Goal: Task Accomplishment & Management: Manage account settings

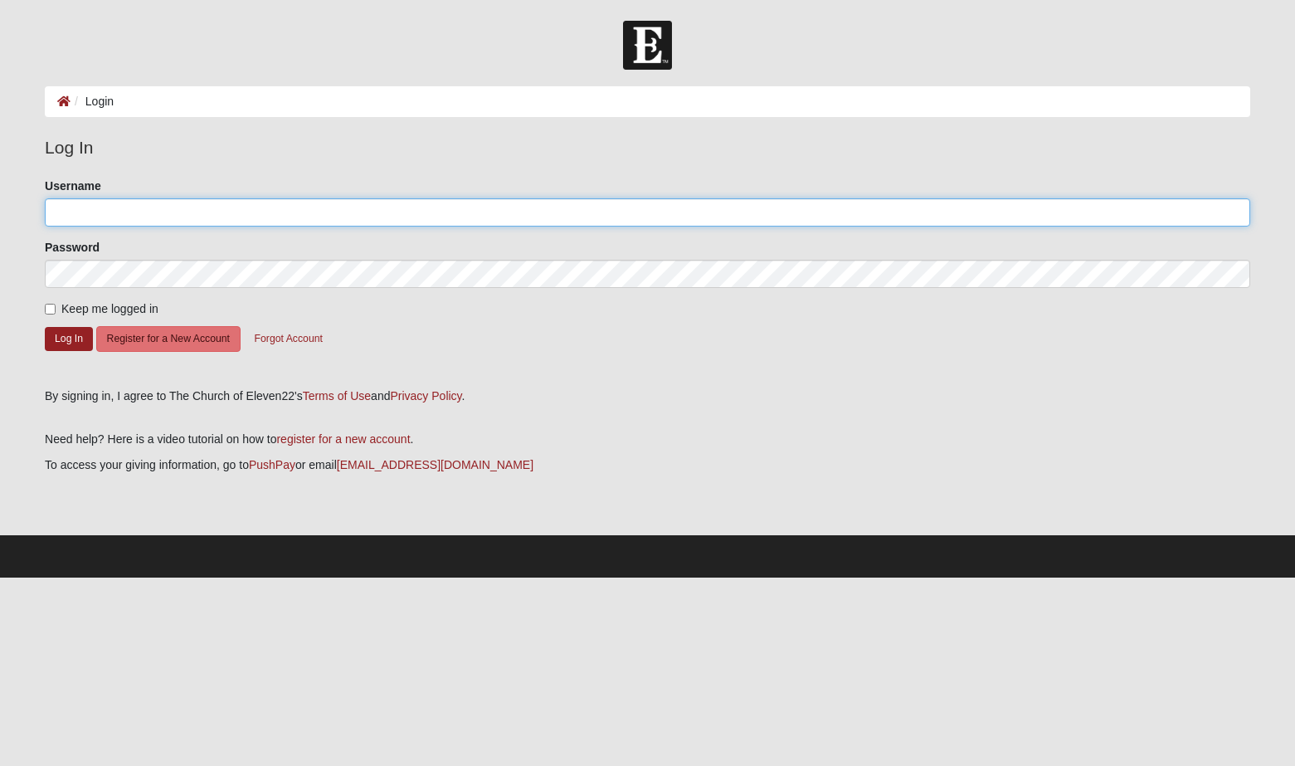
click at [335, 222] on input "Username" at bounding box center [648, 212] width 1206 height 28
type input "Daze"
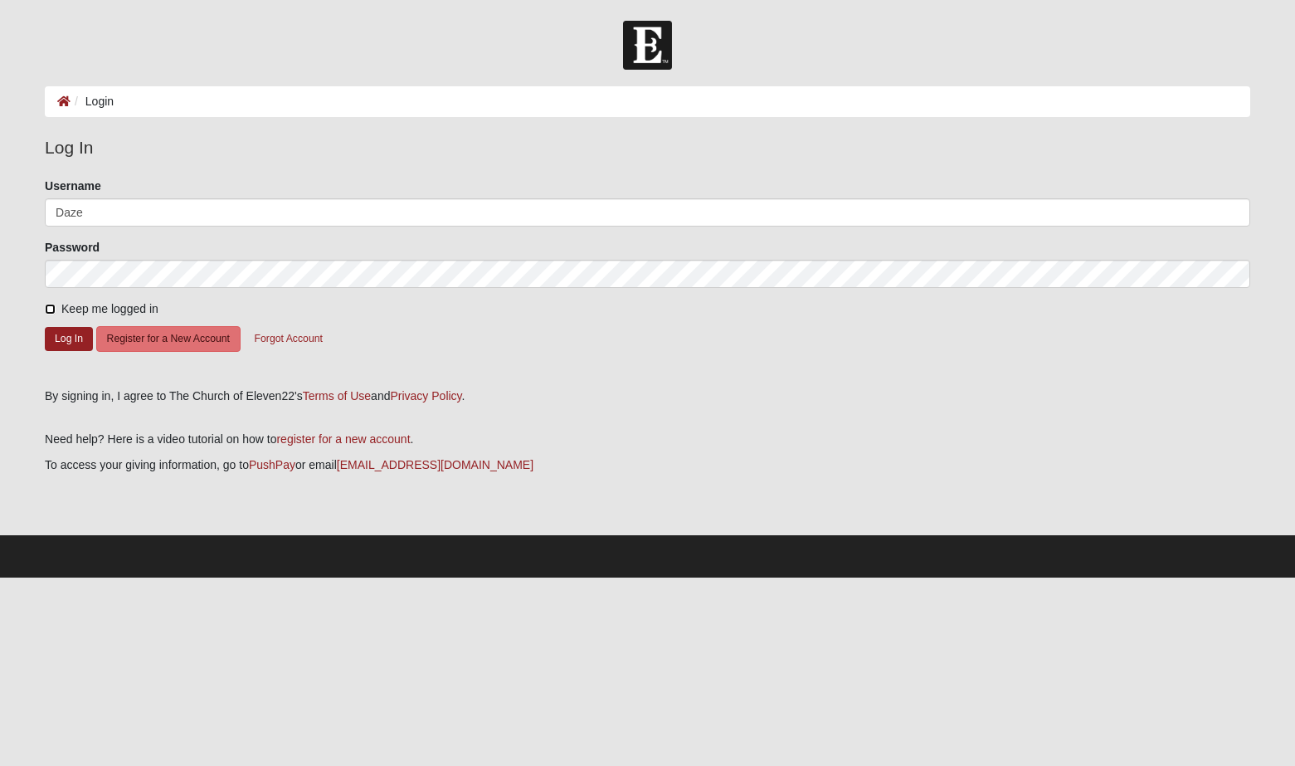
click at [50, 305] on input "Keep me logged in" at bounding box center [50, 309] width 11 height 11
checkbox input "true"
click at [66, 335] on button "Log In" at bounding box center [69, 339] width 48 height 24
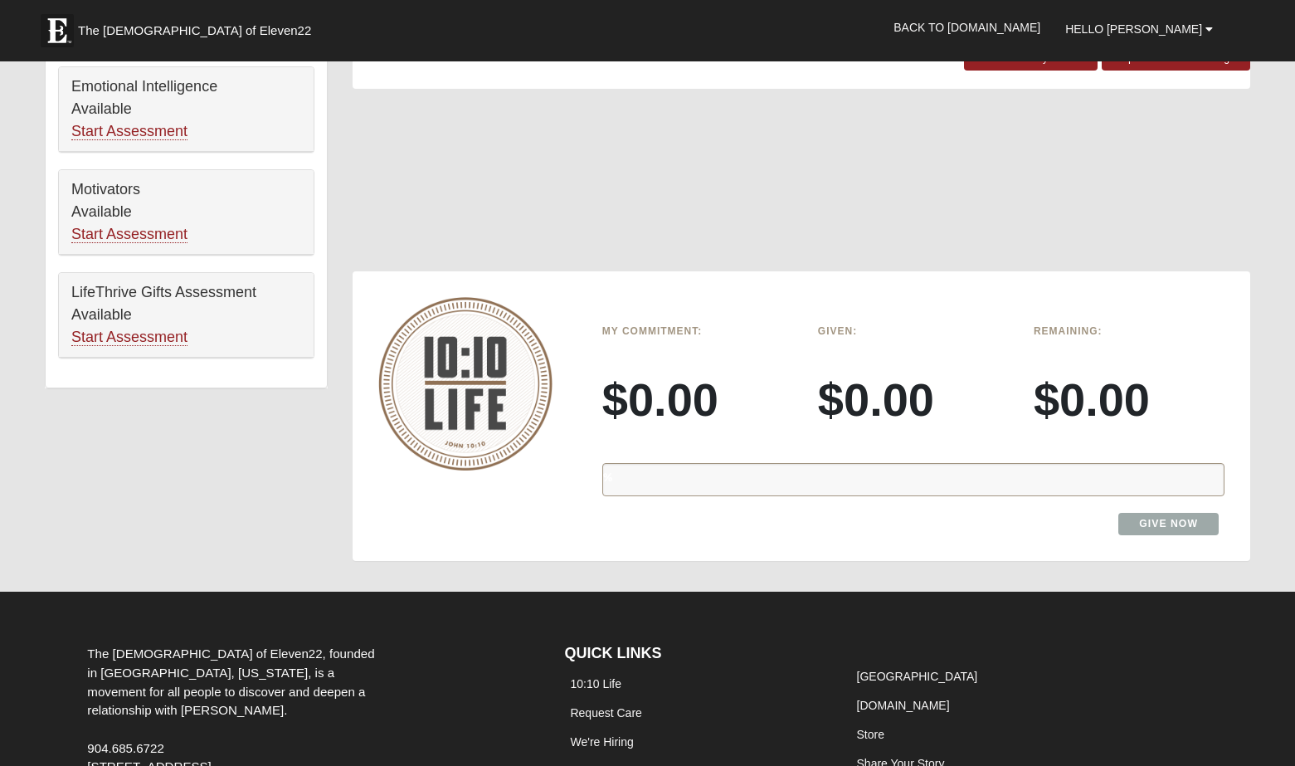
scroll to position [966, 0]
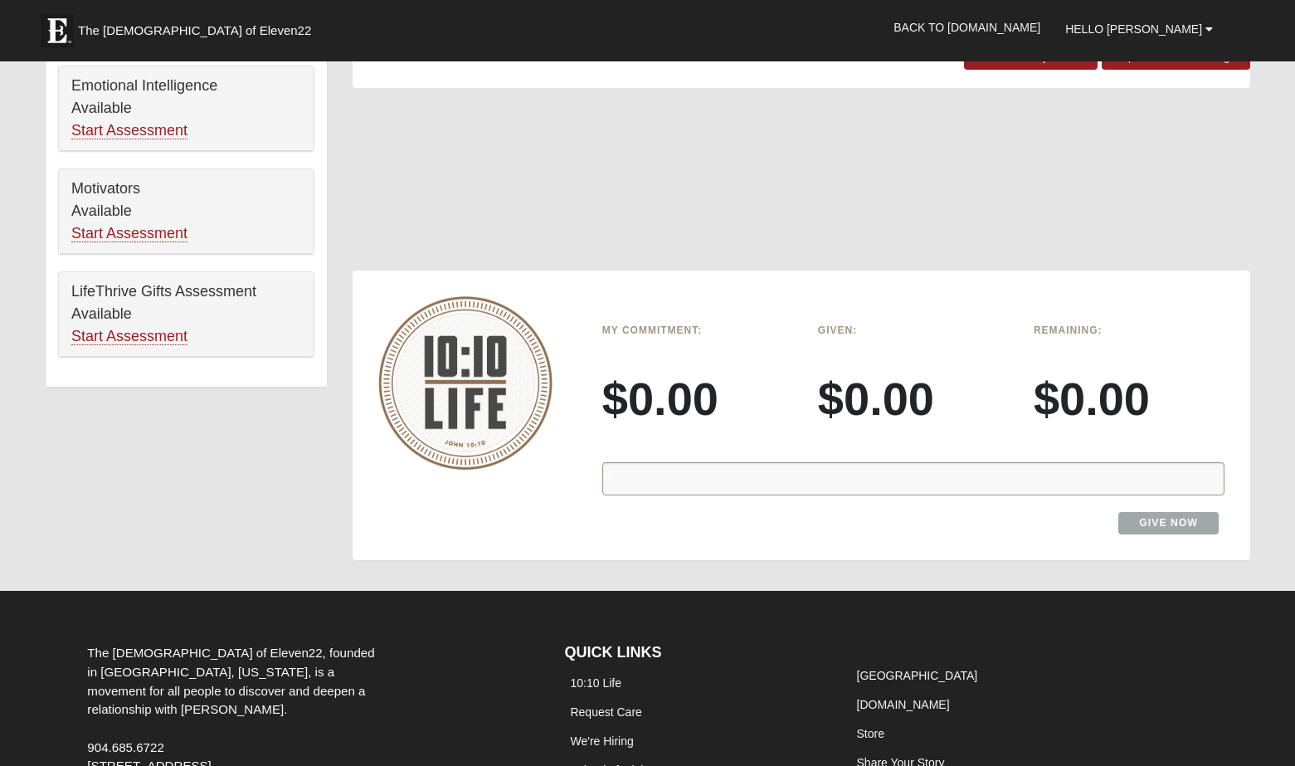
click at [621, 475] on div "%" at bounding box center [913, 478] width 622 height 33
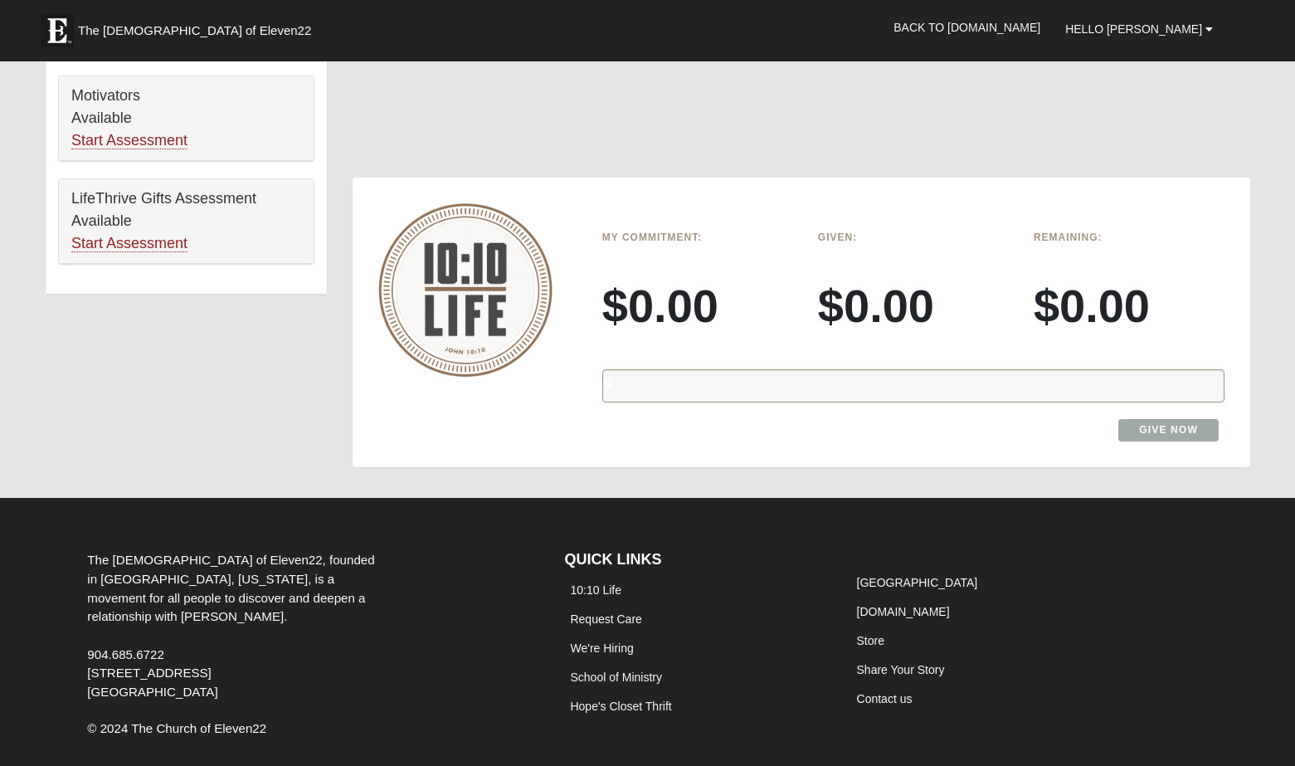
scroll to position [1126, 0]
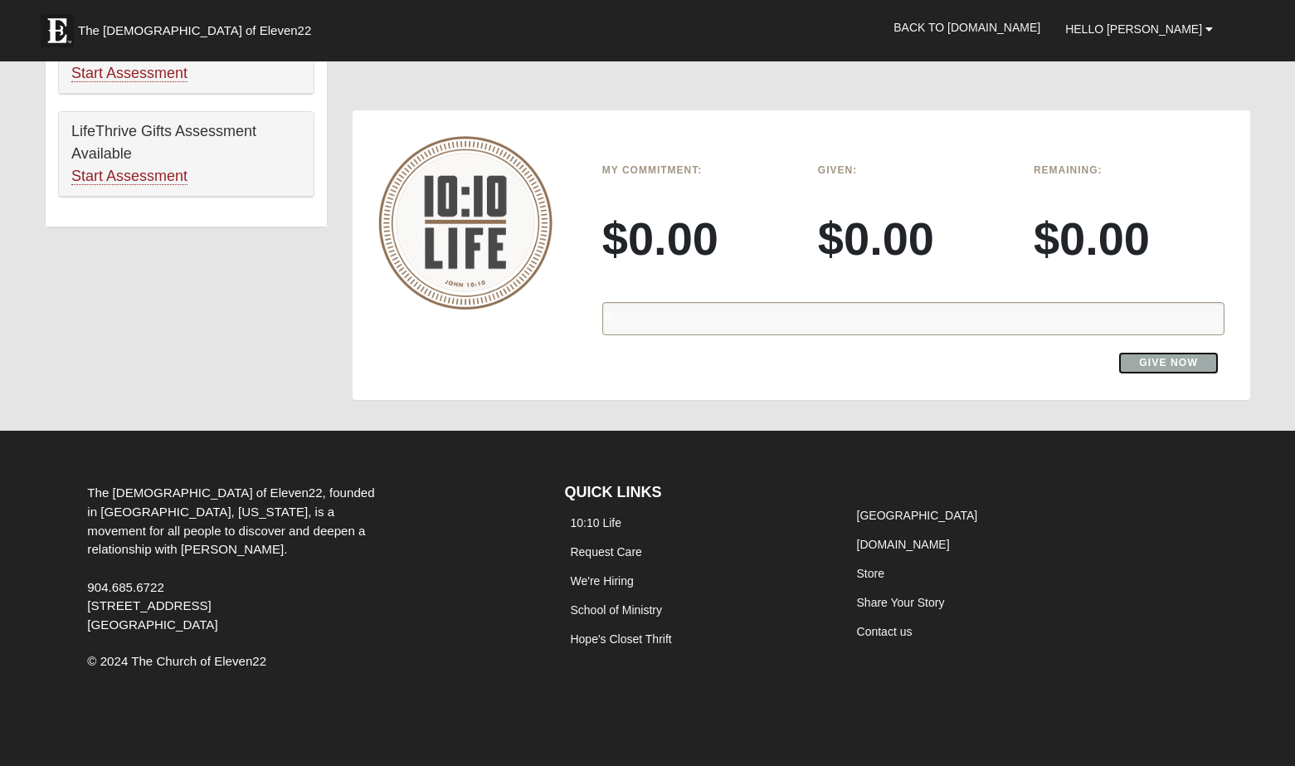
click at [1181, 368] on link "Give Now" at bounding box center [1168, 363] width 100 height 22
